Goal: Transaction & Acquisition: Purchase product/service

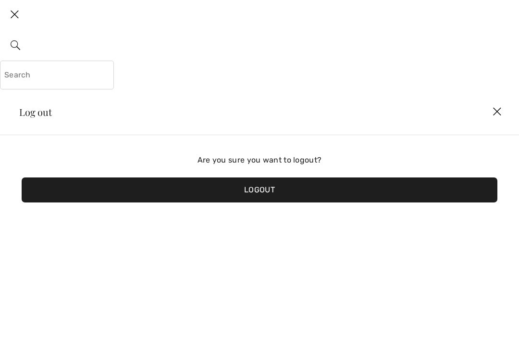
click at [497, 110] on img at bounding box center [497, 112] width 29 height 30
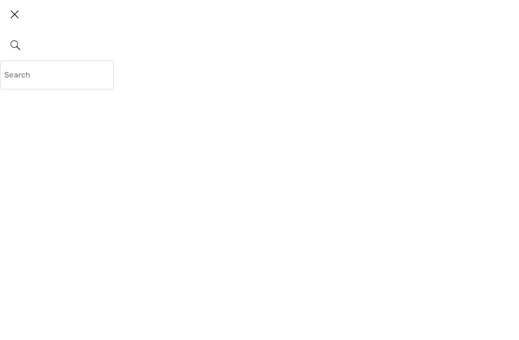
click at [18, 11] on img at bounding box center [14, 15] width 29 height 30
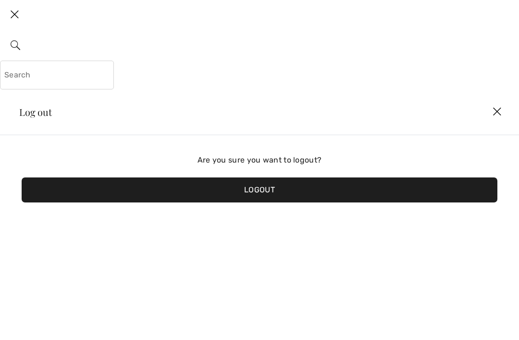
click at [18, 12] on img at bounding box center [14, 15] width 29 height 30
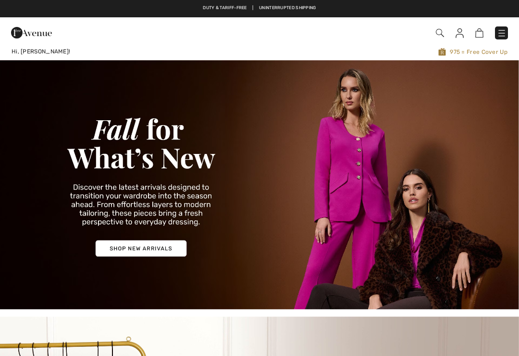
checkbox input "true"
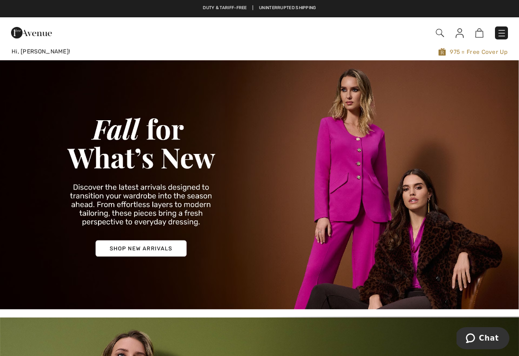
click at [480, 30] on img at bounding box center [480, 32] width 8 height 9
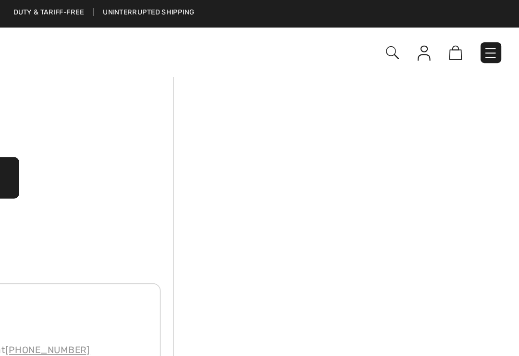
click at [497, 35] on img at bounding box center [502, 33] width 10 height 10
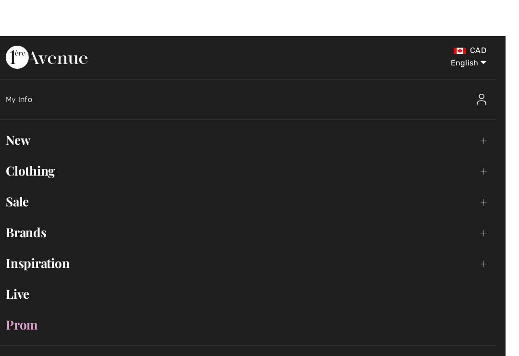
scroll to position [4, 0]
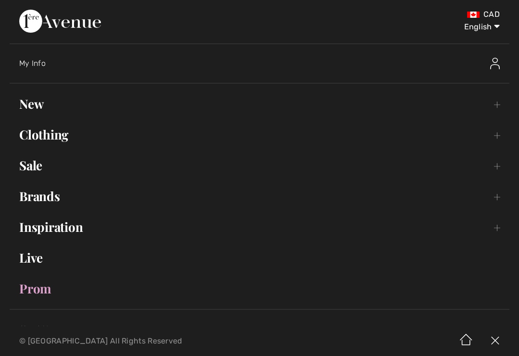
click at [53, 135] on link "Clothing Toggle submenu" at bounding box center [260, 134] width 500 height 21
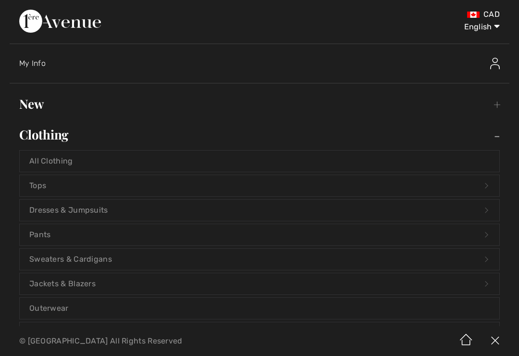
click at [88, 182] on link "Tops Open submenu" at bounding box center [260, 185] width 480 height 21
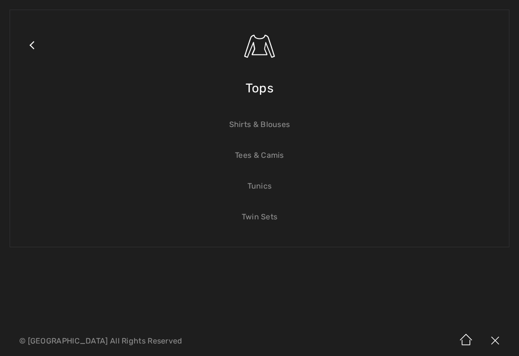
click at [258, 95] on span "Tops" at bounding box center [260, 88] width 28 height 34
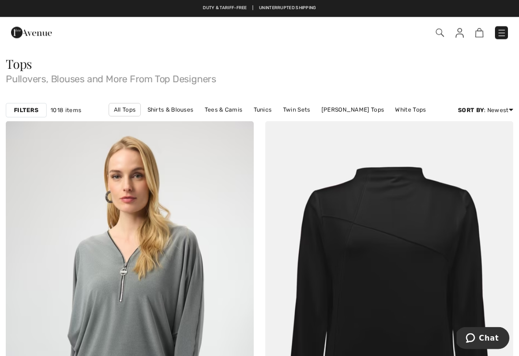
scroll to position [4, 0]
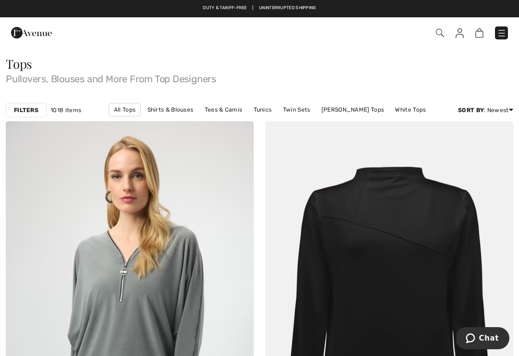
click at [32, 108] on strong "Filters" at bounding box center [26, 110] width 25 height 9
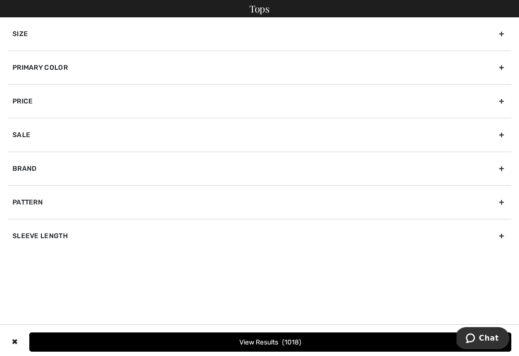
click at [48, 232] on div "Sleeve length" at bounding box center [260, 236] width 504 height 34
click at [44, 276] on label "3/4 Sleeve" at bounding box center [262, 277] width 499 height 9
click at [20, 276] on input"] "3/4 Sleeve" at bounding box center [16, 277] width 7 height 7
checkbox input"] "true"
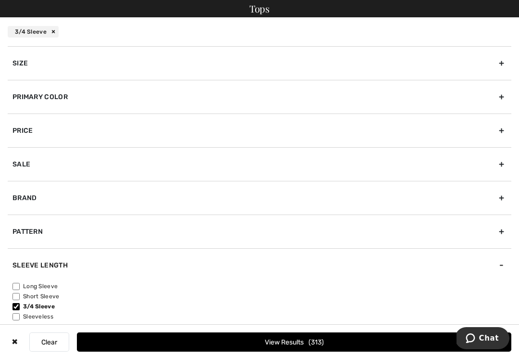
click at [28, 197] on div "Brand" at bounding box center [260, 198] width 504 height 34
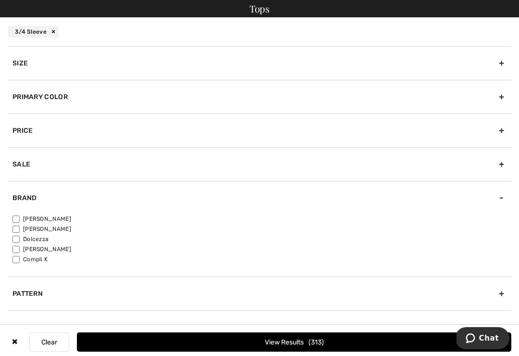
click at [65, 218] on label "[PERSON_NAME]" at bounding box center [262, 218] width 499 height 9
click at [20, 218] on input"] "[PERSON_NAME]" at bounding box center [16, 218] width 7 height 7
checkbox input"] "true"
click at [347, 351] on button "View Results 231" at bounding box center [294, 341] width 435 height 19
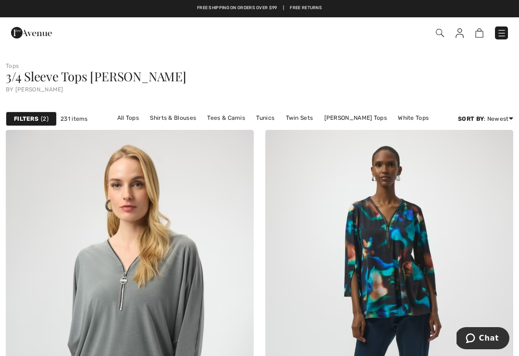
click at [39, 117] on div "Filters 2" at bounding box center [31, 119] width 51 height 14
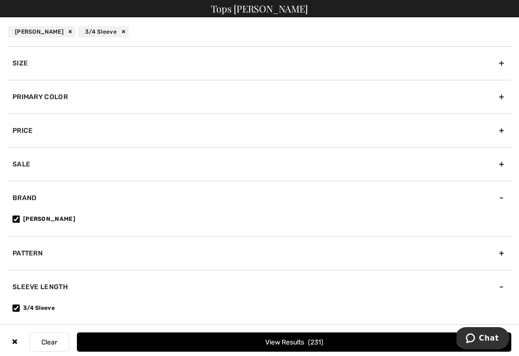
click at [83, 98] on div "Primary Color" at bounding box center [260, 97] width 504 height 34
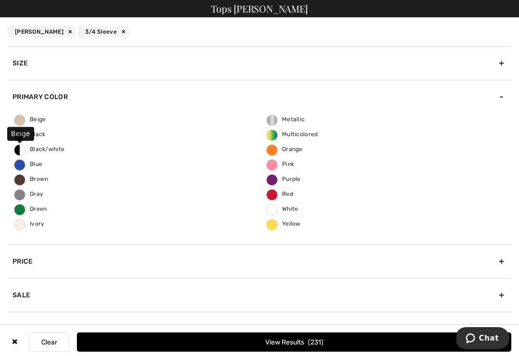
click at [34, 120] on span "Beige" at bounding box center [30, 119] width 32 height 7
click at [0, 0] on input "Beige" at bounding box center [0, 0] width 0 height 0
click at [313, 340] on span "26" at bounding box center [316, 342] width 13 height 8
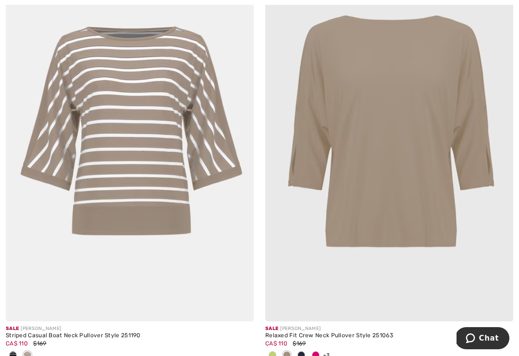
scroll to position [2819, 0]
click at [435, 164] on img at bounding box center [389, 135] width 248 height 372
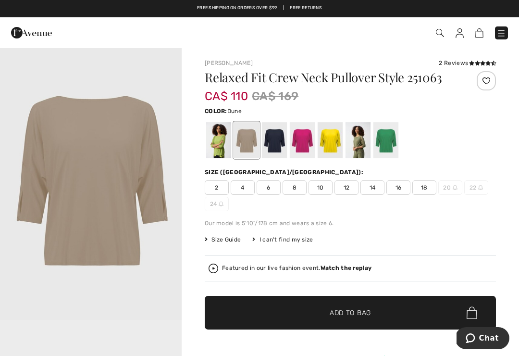
click at [297, 186] on span "8" at bounding box center [295, 187] width 24 height 14
click at [354, 301] on span "✔ Added to Bag Add to Bag" at bounding box center [350, 313] width 291 height 34
click at [275, 146] on div at bounding box center [274, 140] width 25 height 36
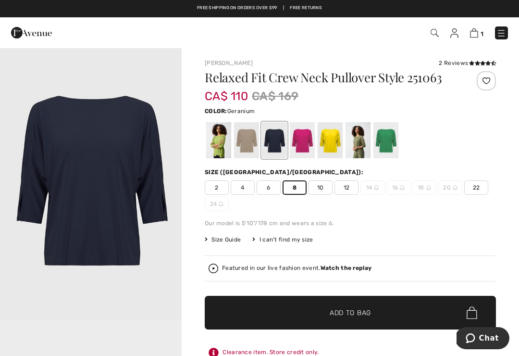
click at [301, 142] on div at bounding box center [302, 140] width 25 height 36
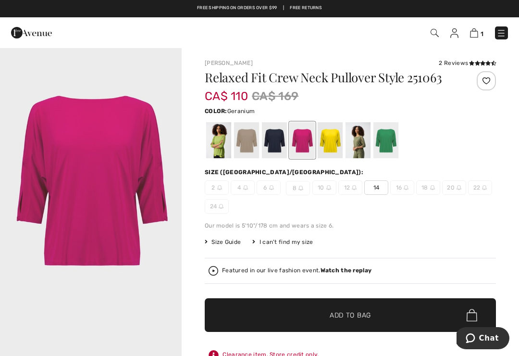
click at [330, 149] on div at bounding box center [330, 140] width 25 height 36
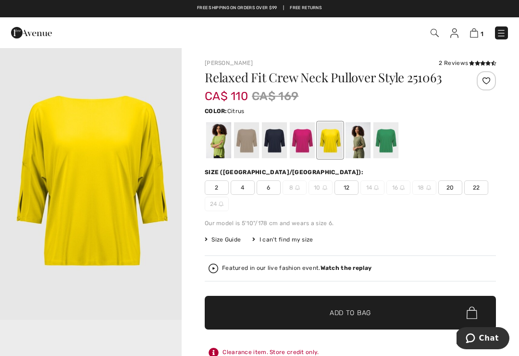
click at [501, 36] on img at bounding box center [502, 33] width 10 height 10
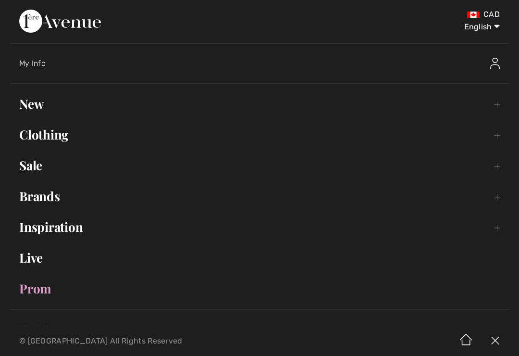
click at [55, 134] on link "Clothing Toggle submenu" at bounding box center [260, 134] width 500 height 21
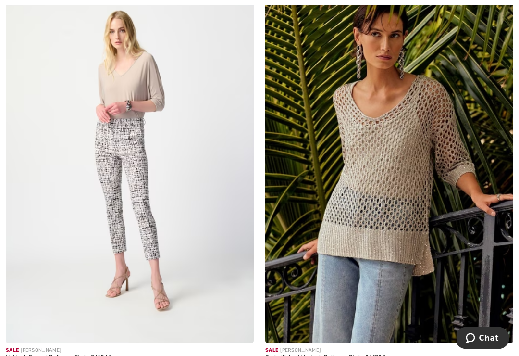
scroll to position [4926, 0]
